Goal: Task Accomplishment & Management: Use online tool/utility

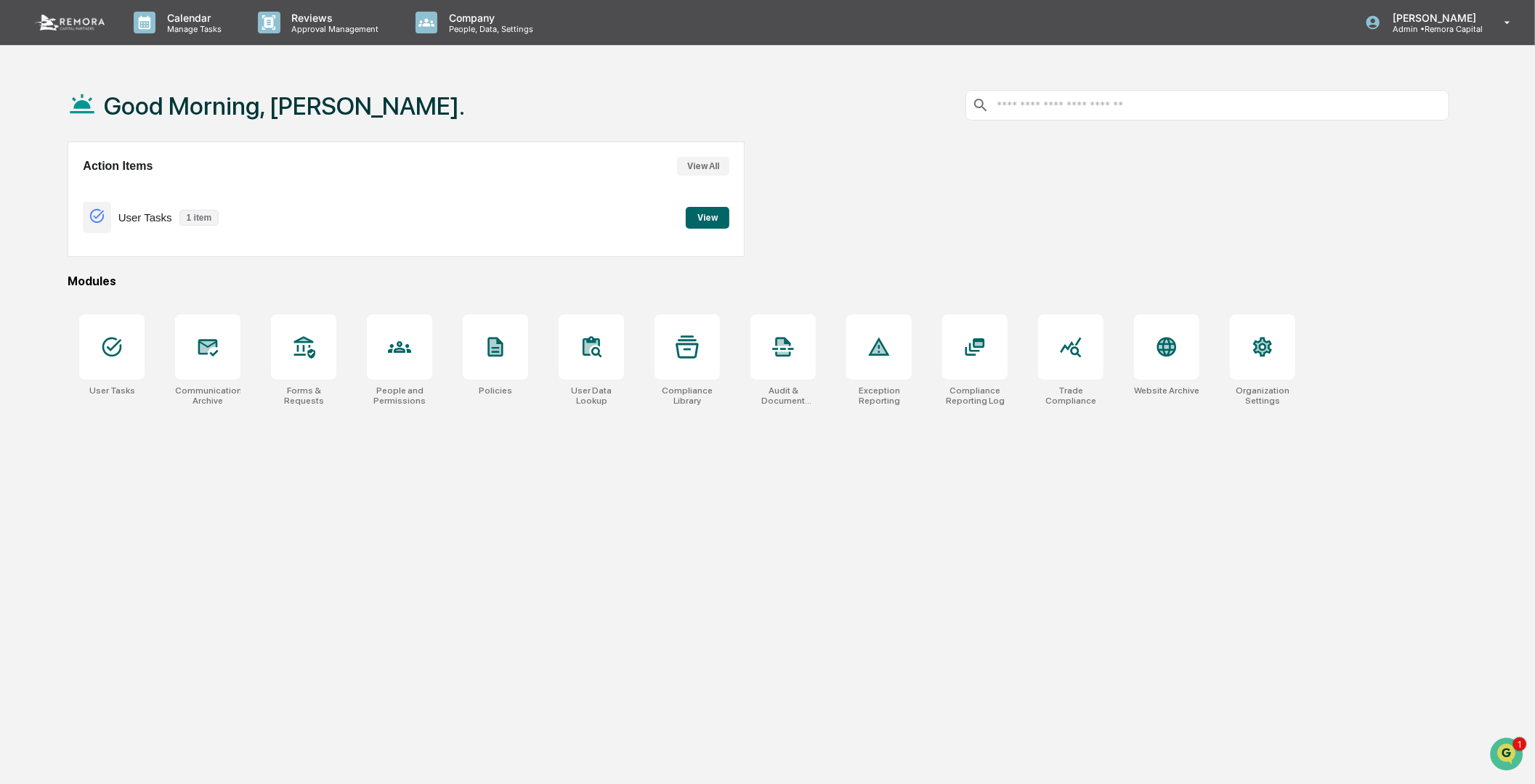
click at [859, 279] on div "Modules" at bounding box center [759, 281] width 1382 height 14
click at [121, 357] on icon at bounding box center [112, 347] width 23 height 23
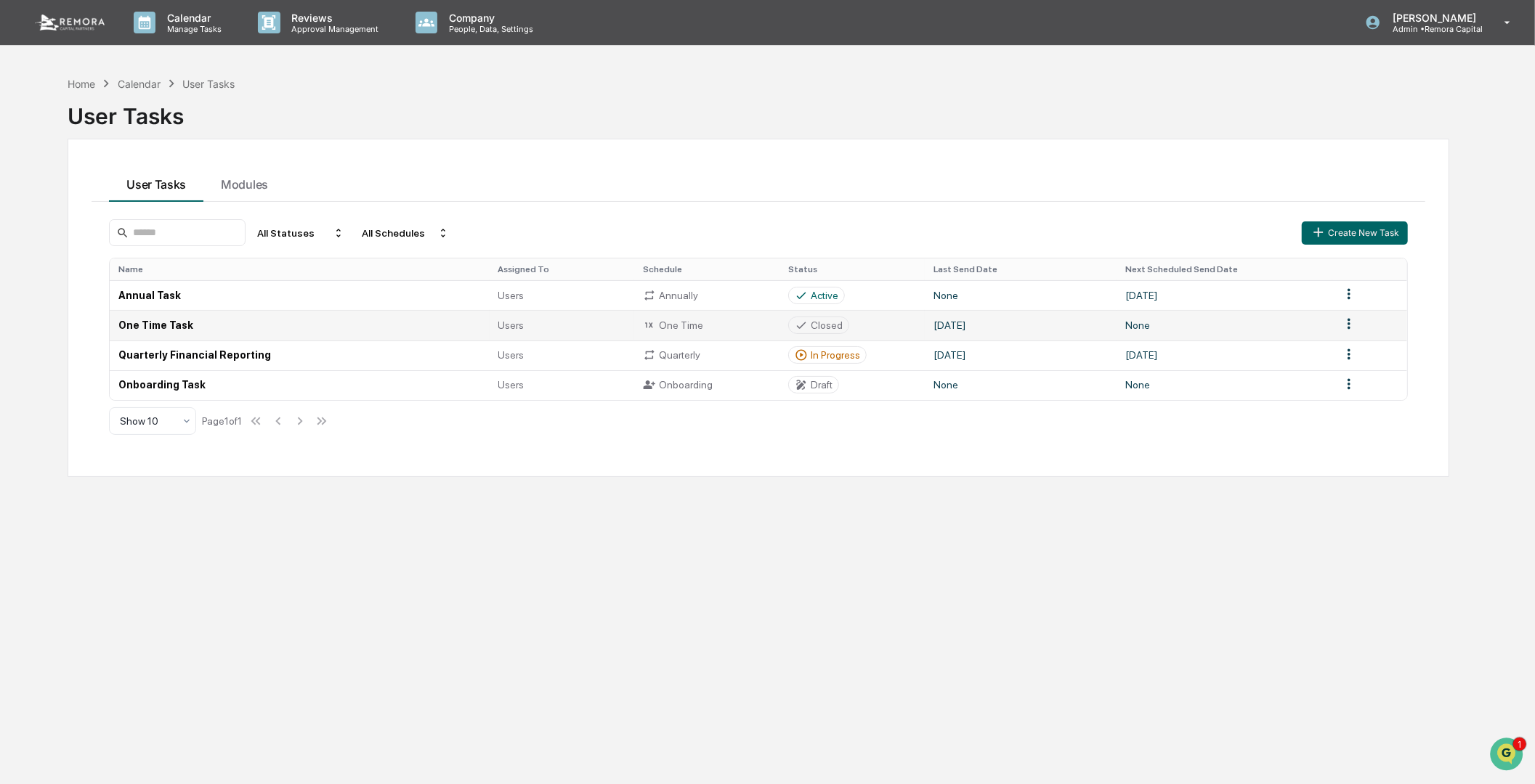
click at [135, 320] on td "One Time Task" at bounding box center [300, 324] width 379 height 29
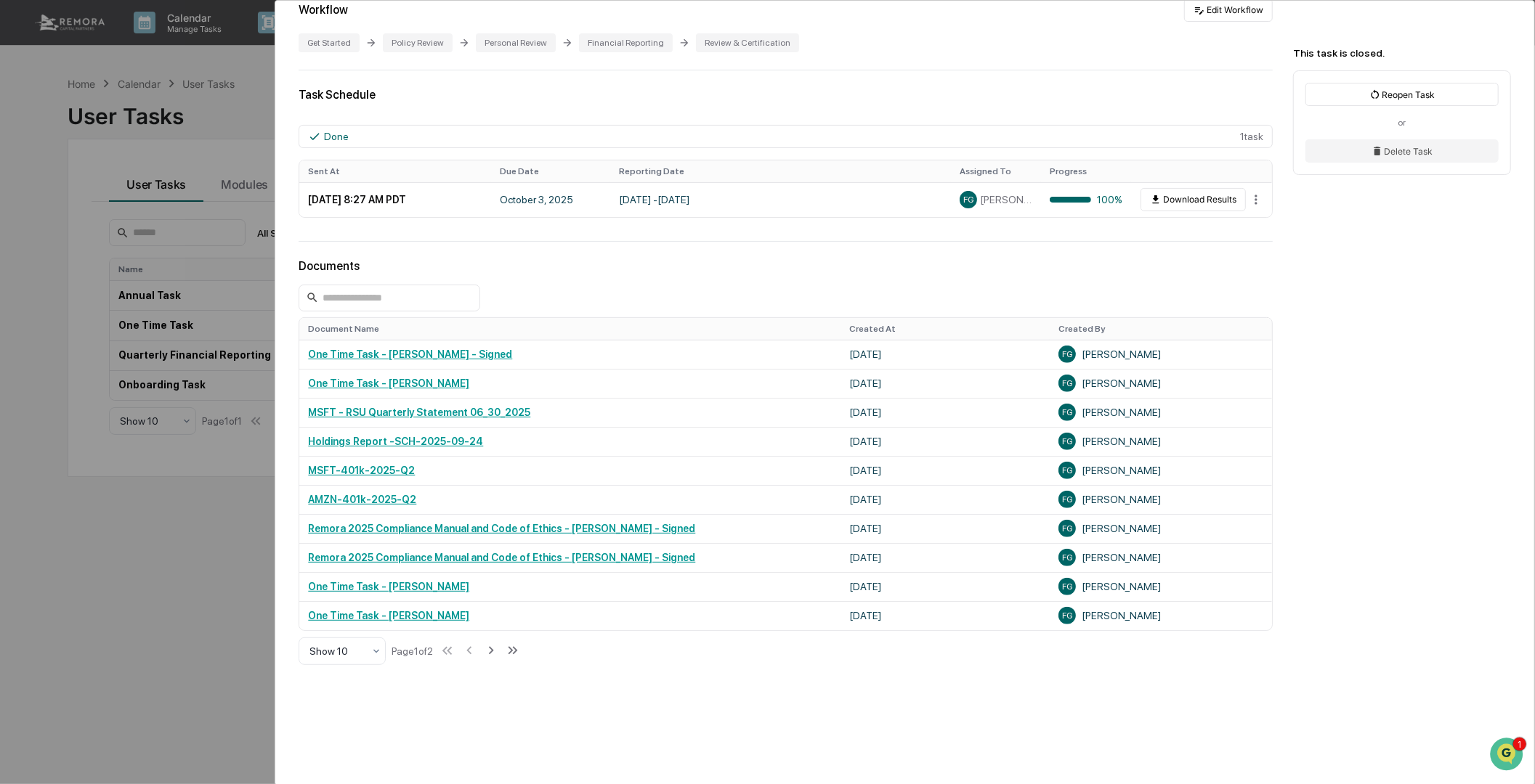
scroll to position [308, 0]
